Goal: Information Seeking & Learning: Learn about a topic

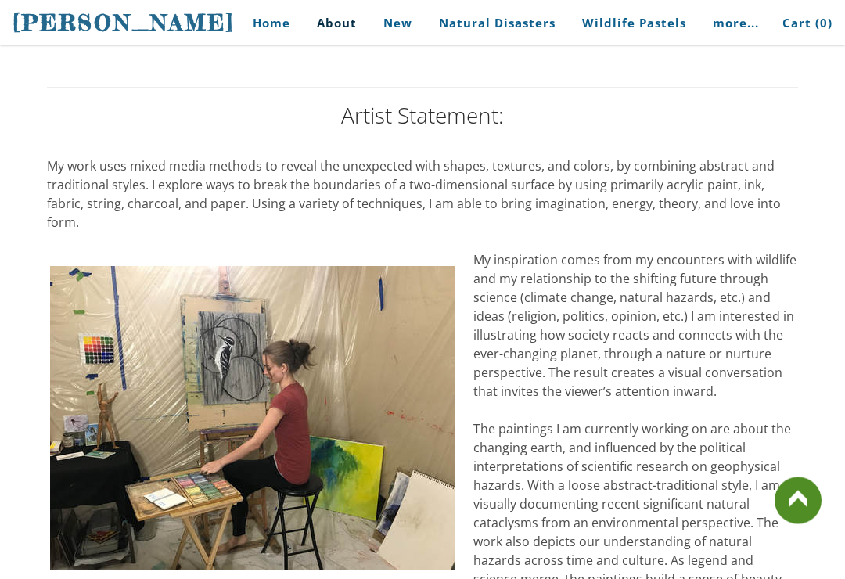
scroll to position [1244, 0]
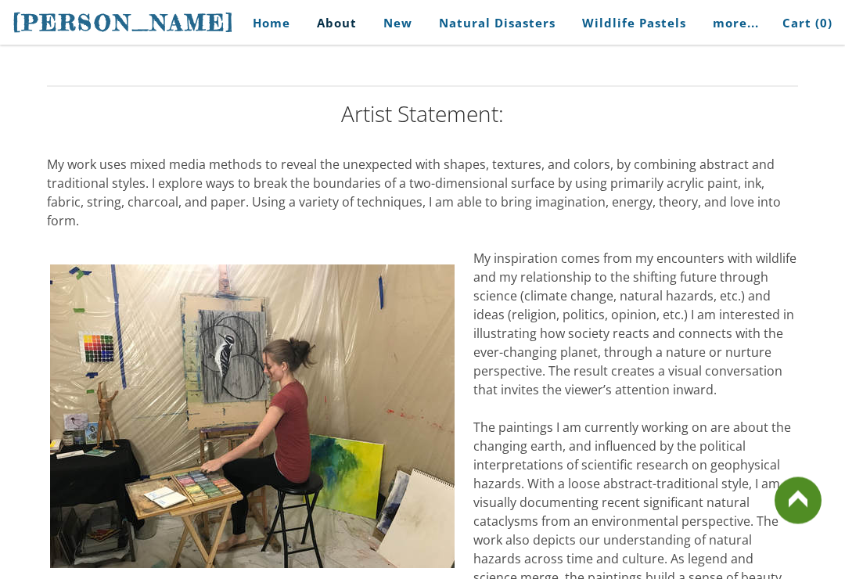
click at [287, 23] on link "Home" at bounding box center [265, 22] width 73 height 35
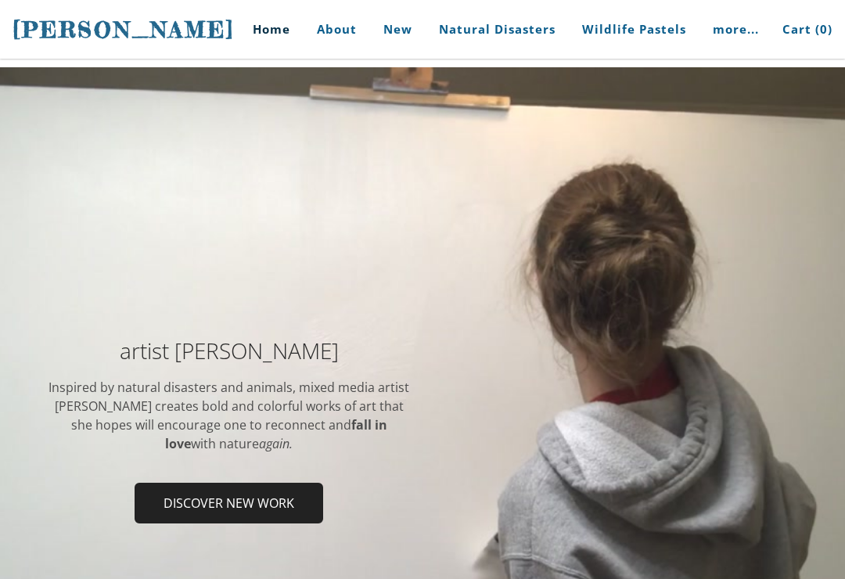
click at [665, 479] on td at bounding box center [615, 435] width 387 height 192
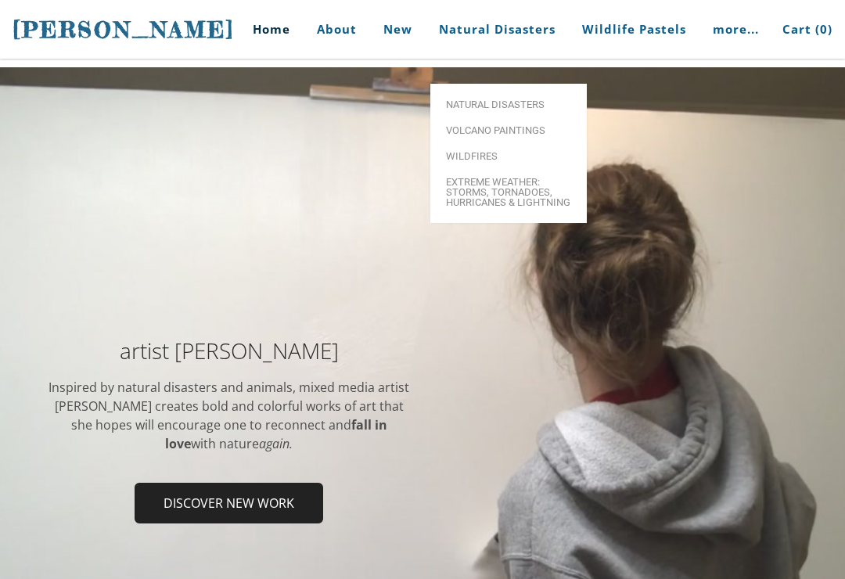
click at [521, 120] on link "Volcano paintings" at bounding box center [508, 130] width 156 height 26
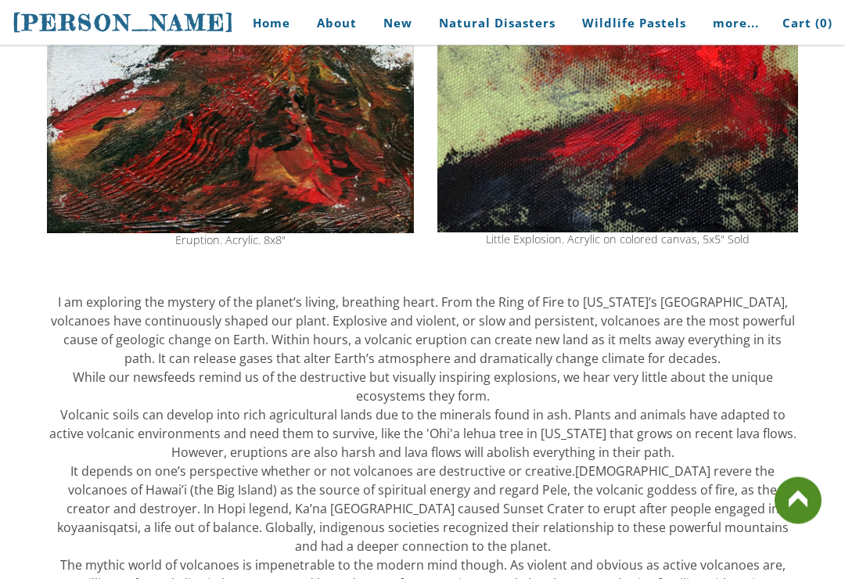
scroll to position [422, 0]
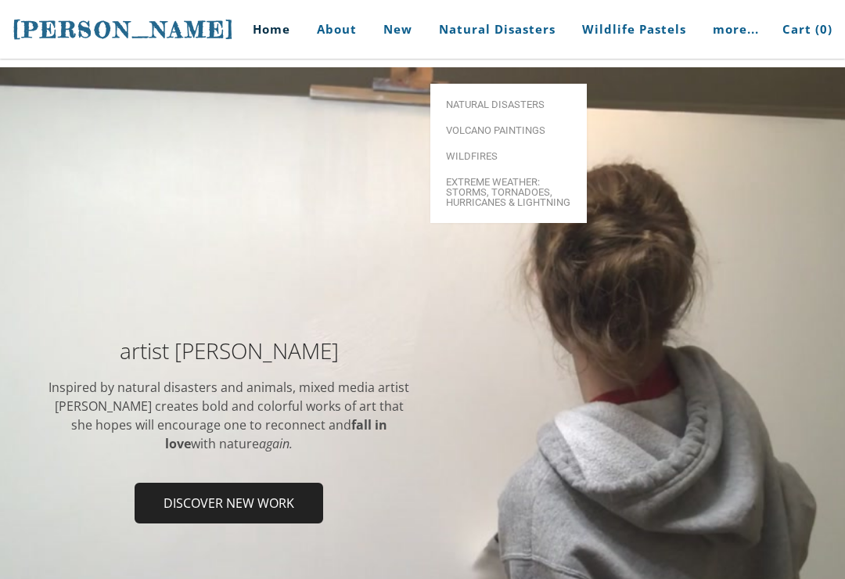
click at [472, 117] on link "Volcano paintings" at bounding box center [508, 130] width 156 height 26
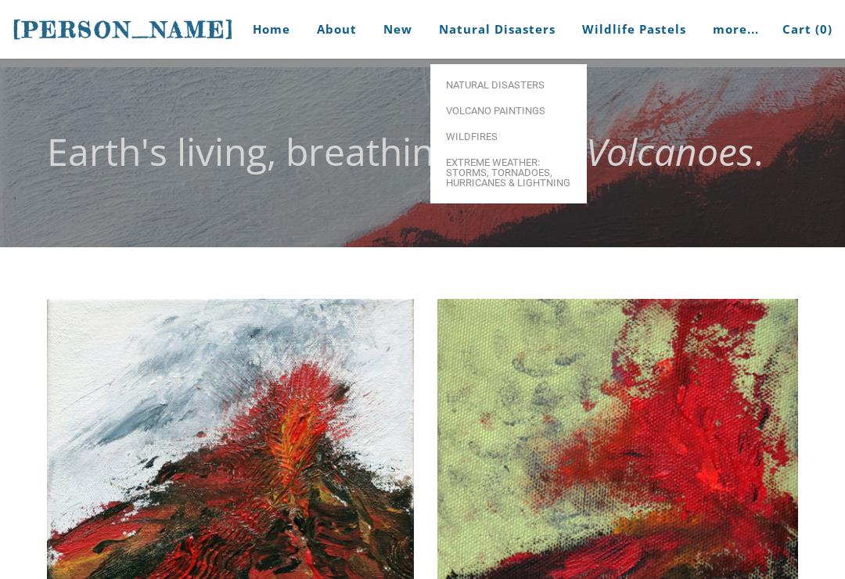
click at [469, 120] on link "Volcano paintings" at bounding box center [508, 111] width 156 height 26
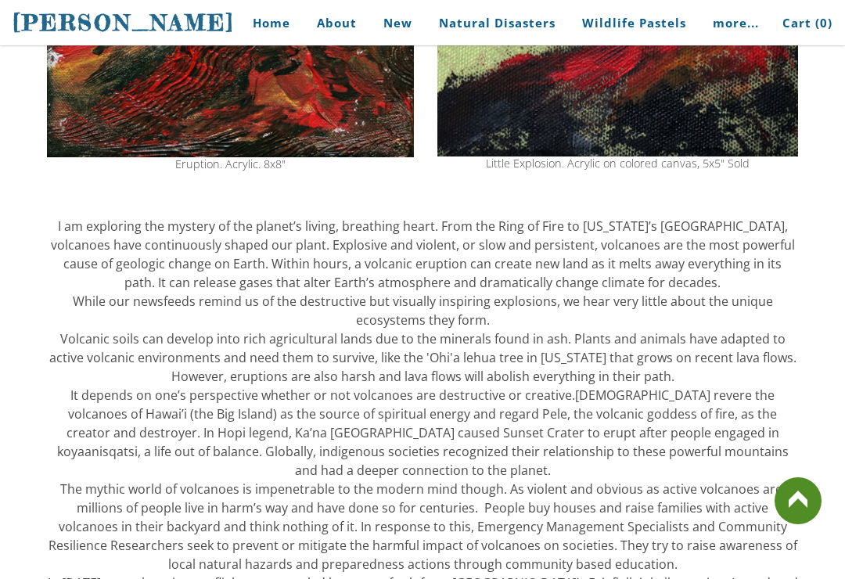
scroll to position [497, 0]
click at [799, 524] on link at bounding box center [797, 500] width 47 height 47
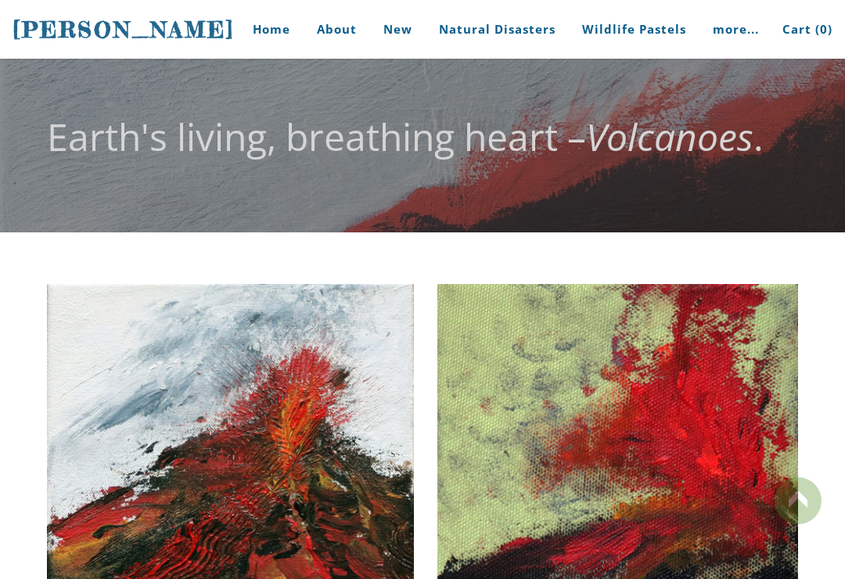
scroll to position [0, 0]
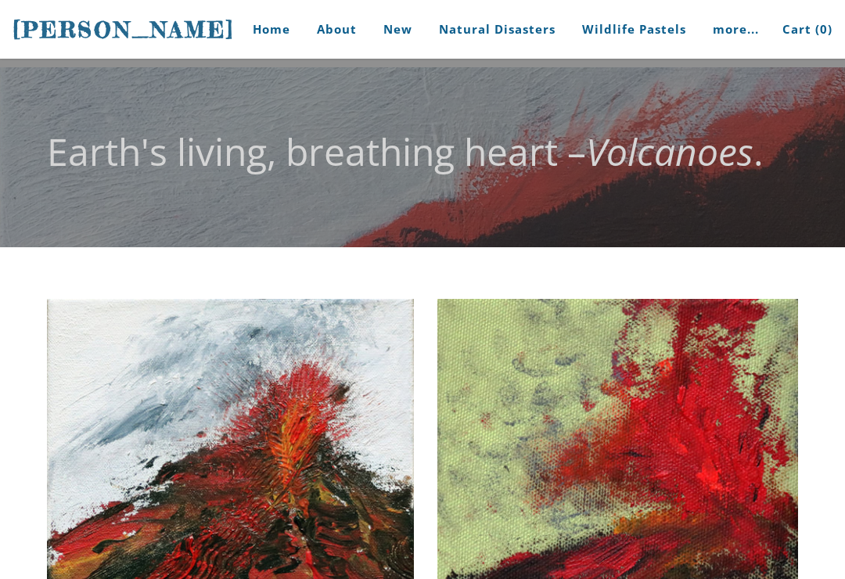
click at [809, 515] on td "Little Explosion. Acrylic on colored canvas, 5x5" Sold" at bounding box center [617, 483] width 384 height 385
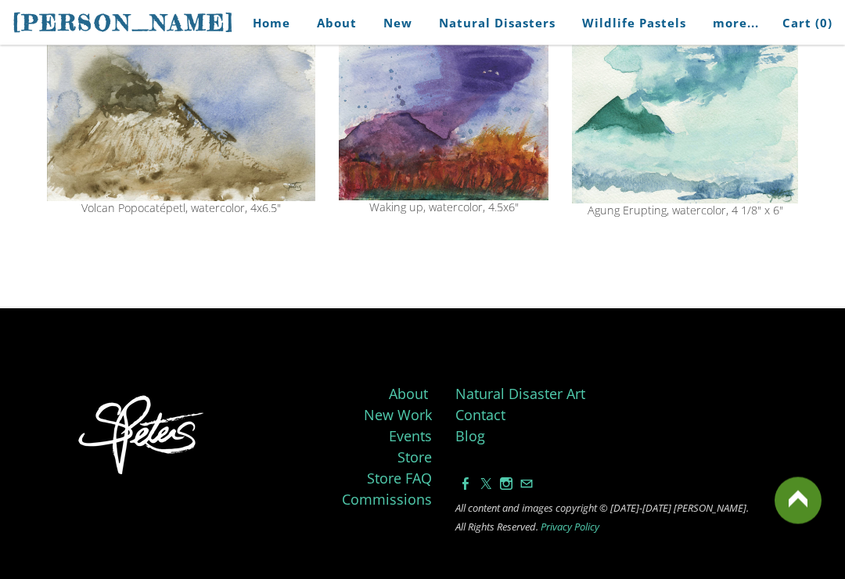
scroll to position [1869, 0]
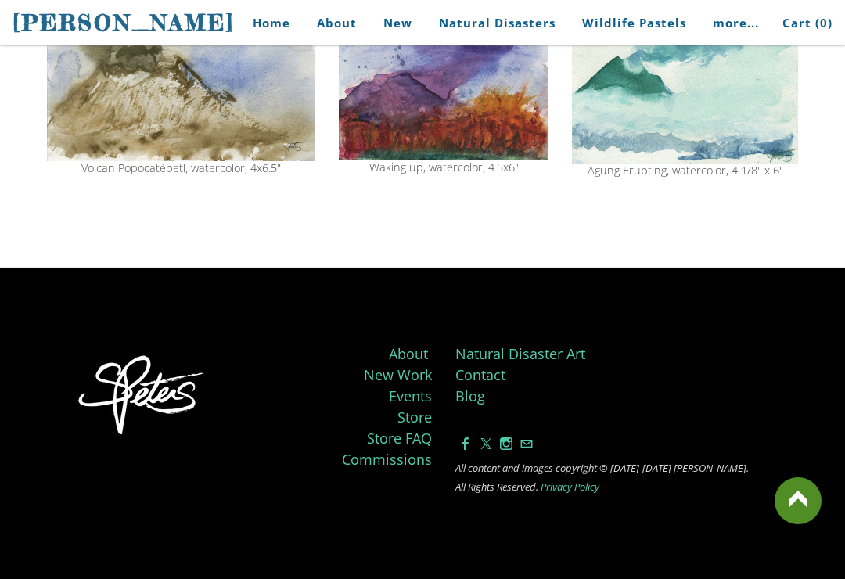
click at [774, 519] on link at bounding box center [797, 500] width 47 height 47
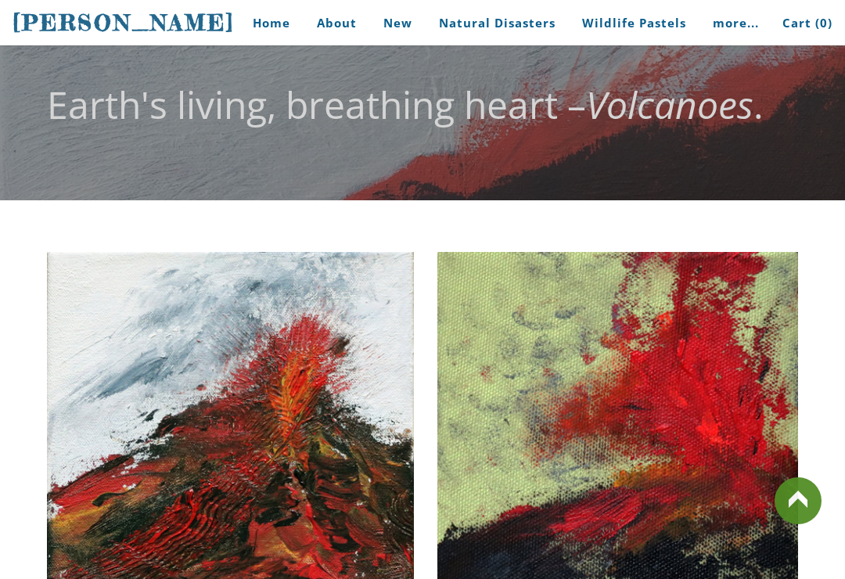
scroll to position [0, 0]
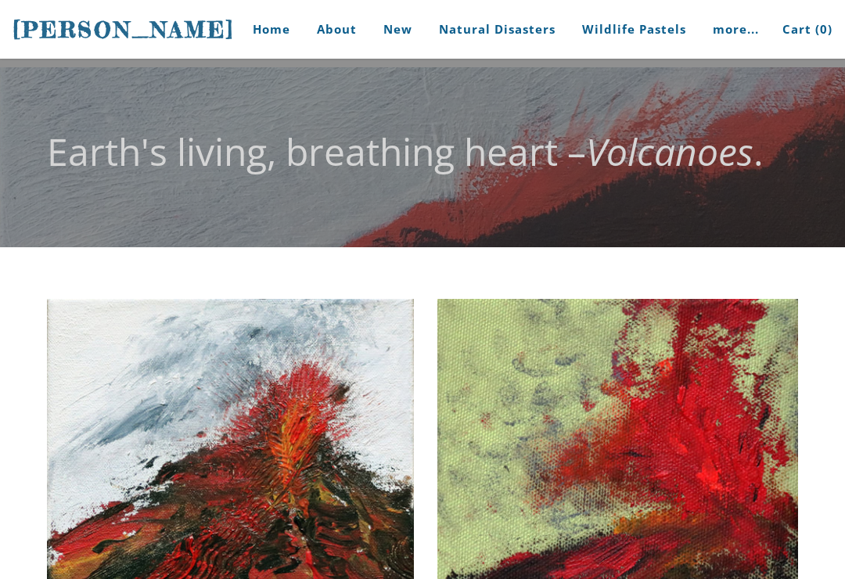
click at [791, 543] on img at bounding box center [617, 477] width 361 height 356
